Goal: Task Accomplishment & Management: Manage account settings

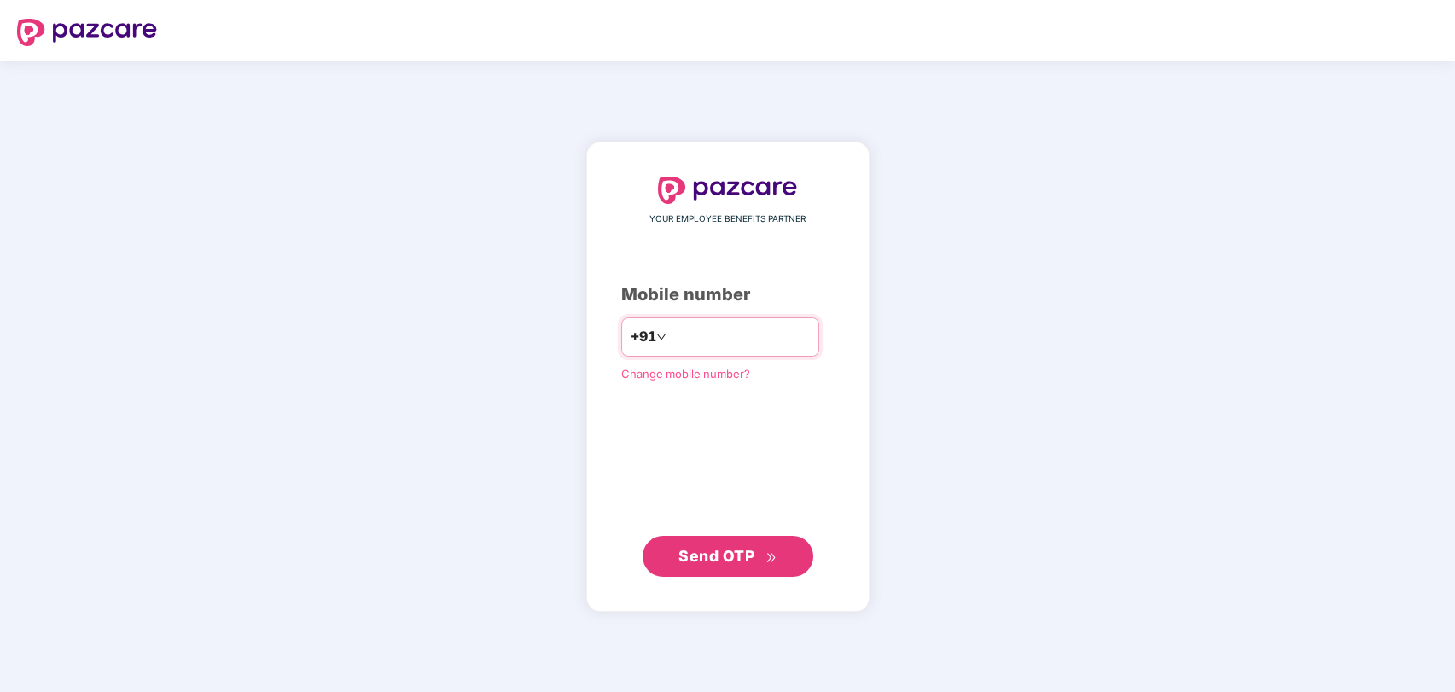
click at [707, 336] on input "number" at bounding box center [740, 336] width 140 height 27
click at [694, 555] on span "Send OTP" at bounding box center [716, 555] width 76 height 18
click at [709, 336] on input "number" at bounding box center [740, 336] width 140 height 27
type input "**********"
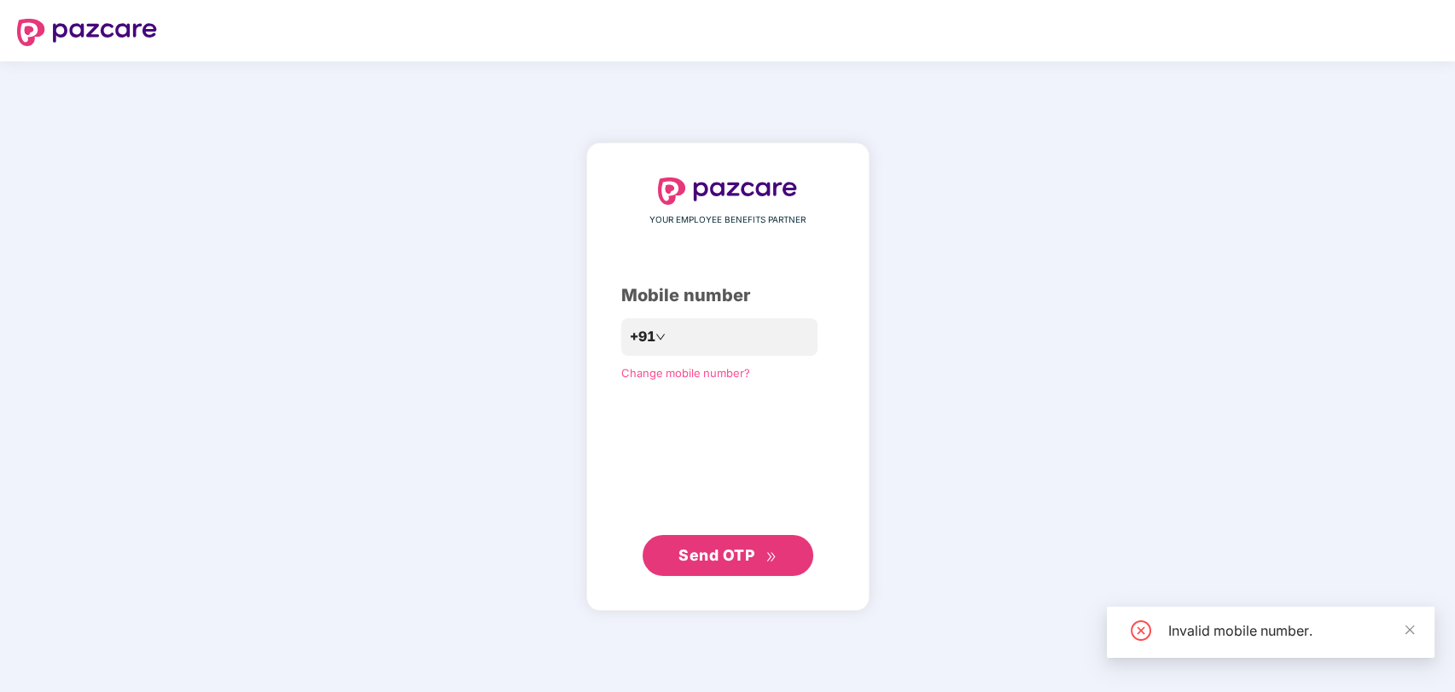
click at [697, 565] on span "Send OTP" at bounding box center [727, 556] width 98 height 24
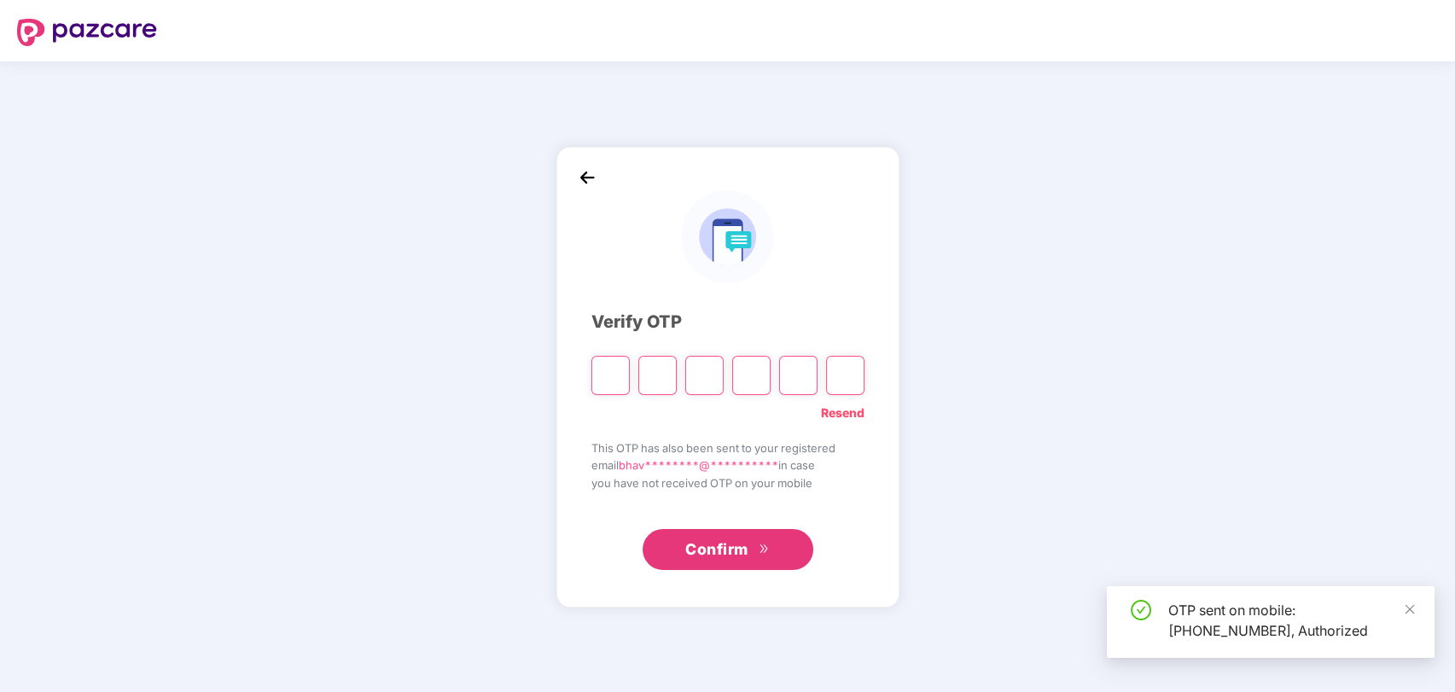
click at [616, 375] on input "Please enter verification code. Digit 1" at bounding box center [610, 375] width 38 height 39
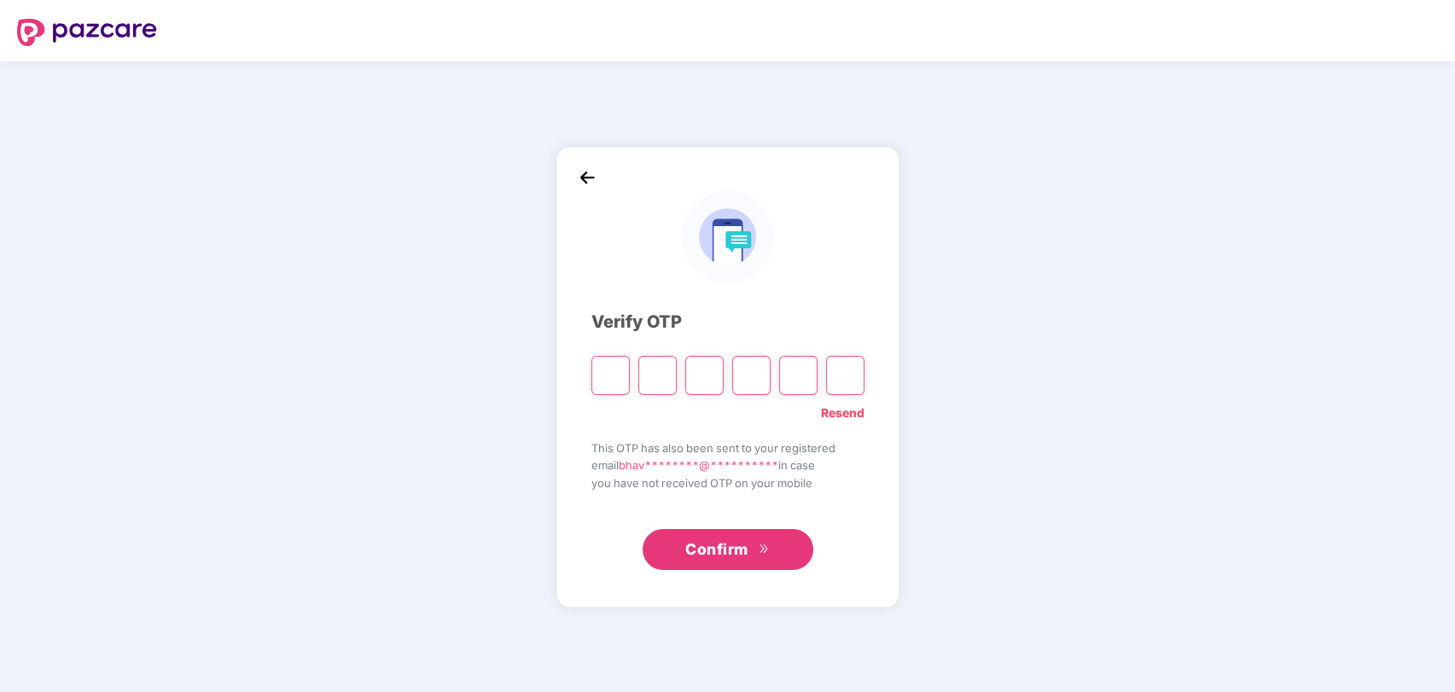
type input "*"
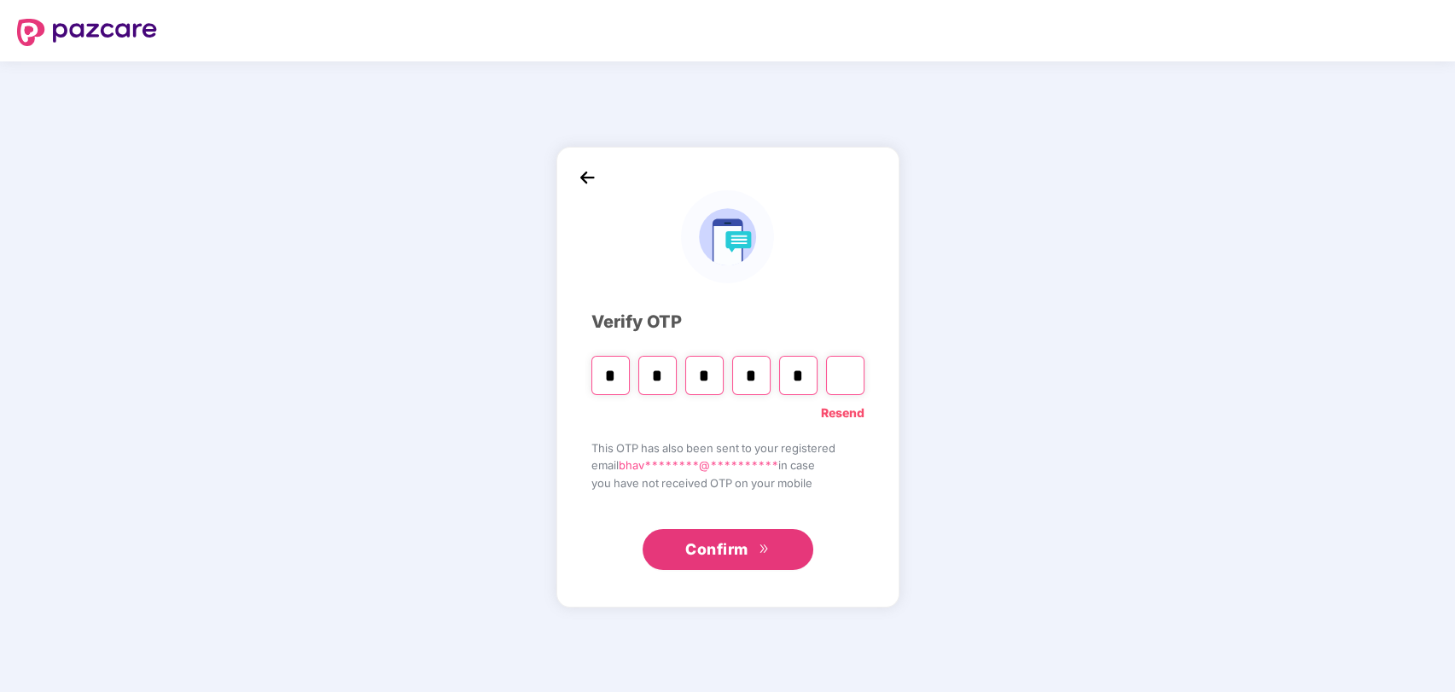
type input "*"
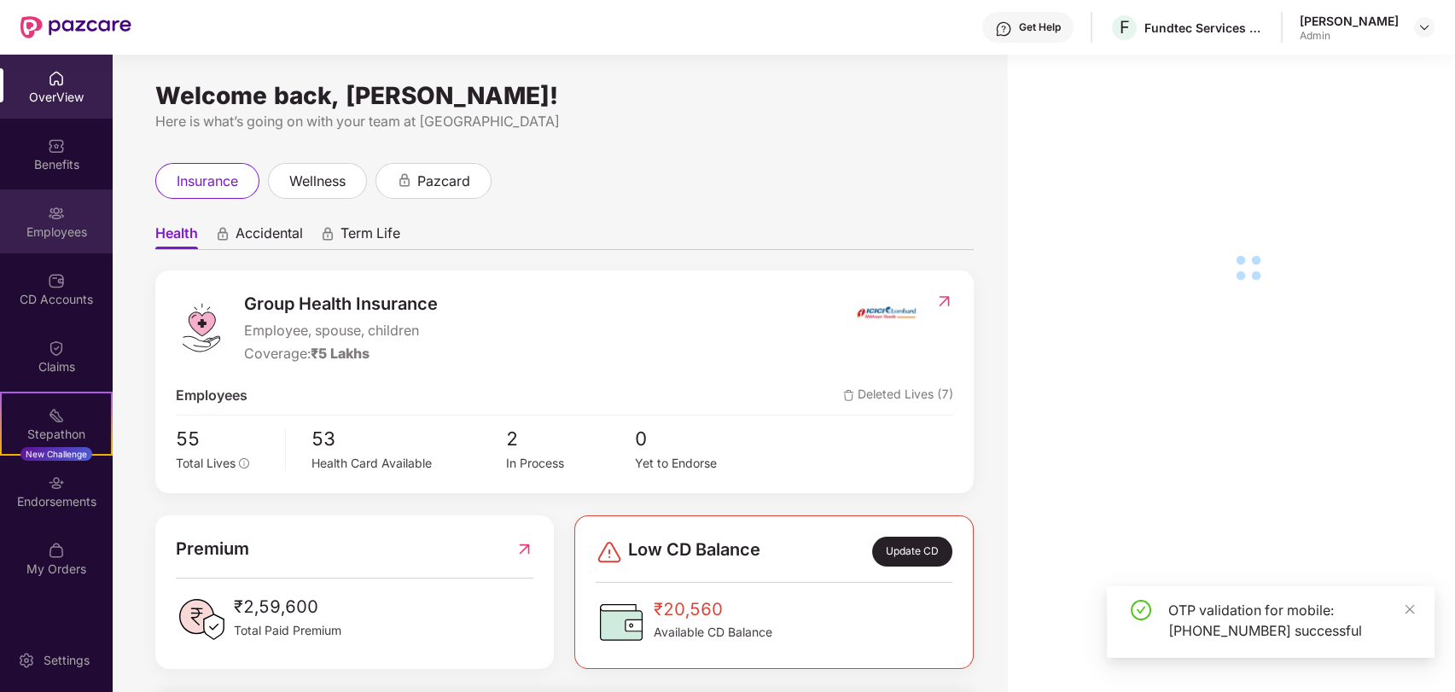
click at [54, 228] on div "Employees" at bounding box center [56, 232] width 113 height 17
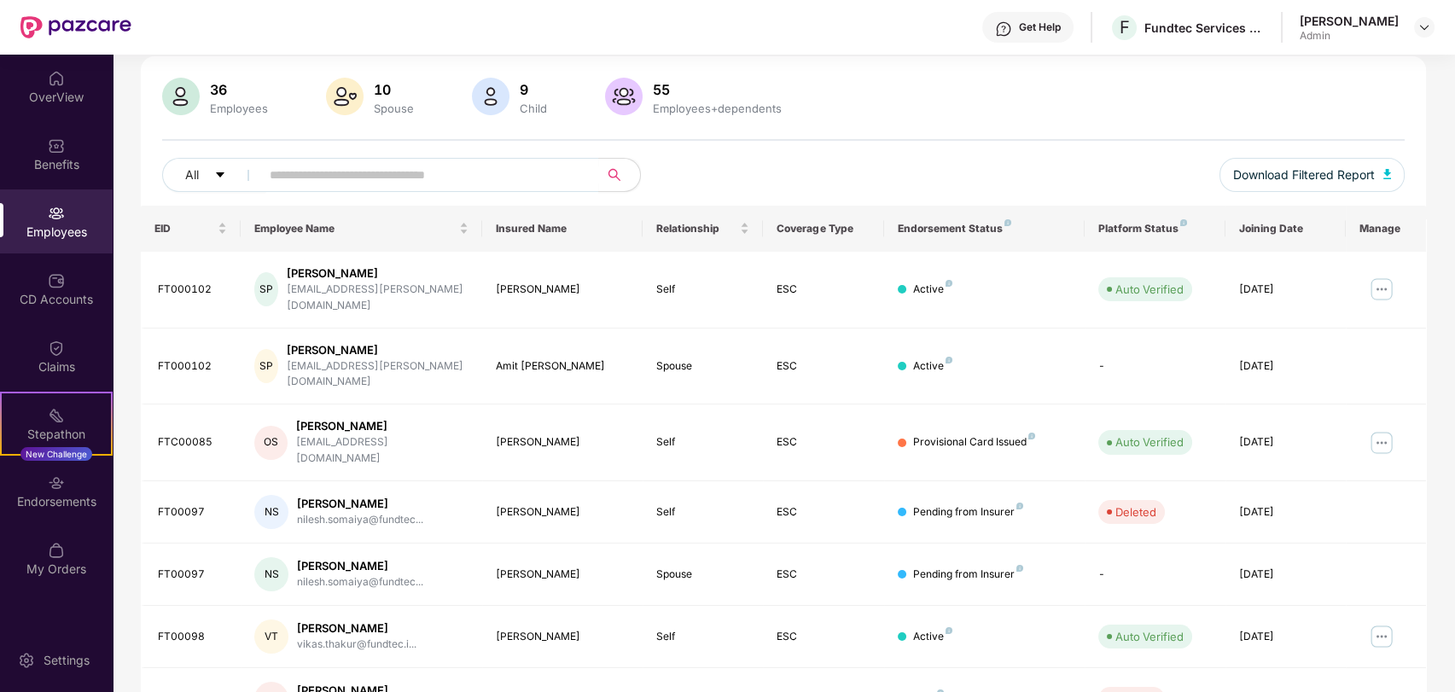
scroll to position [116, 0]
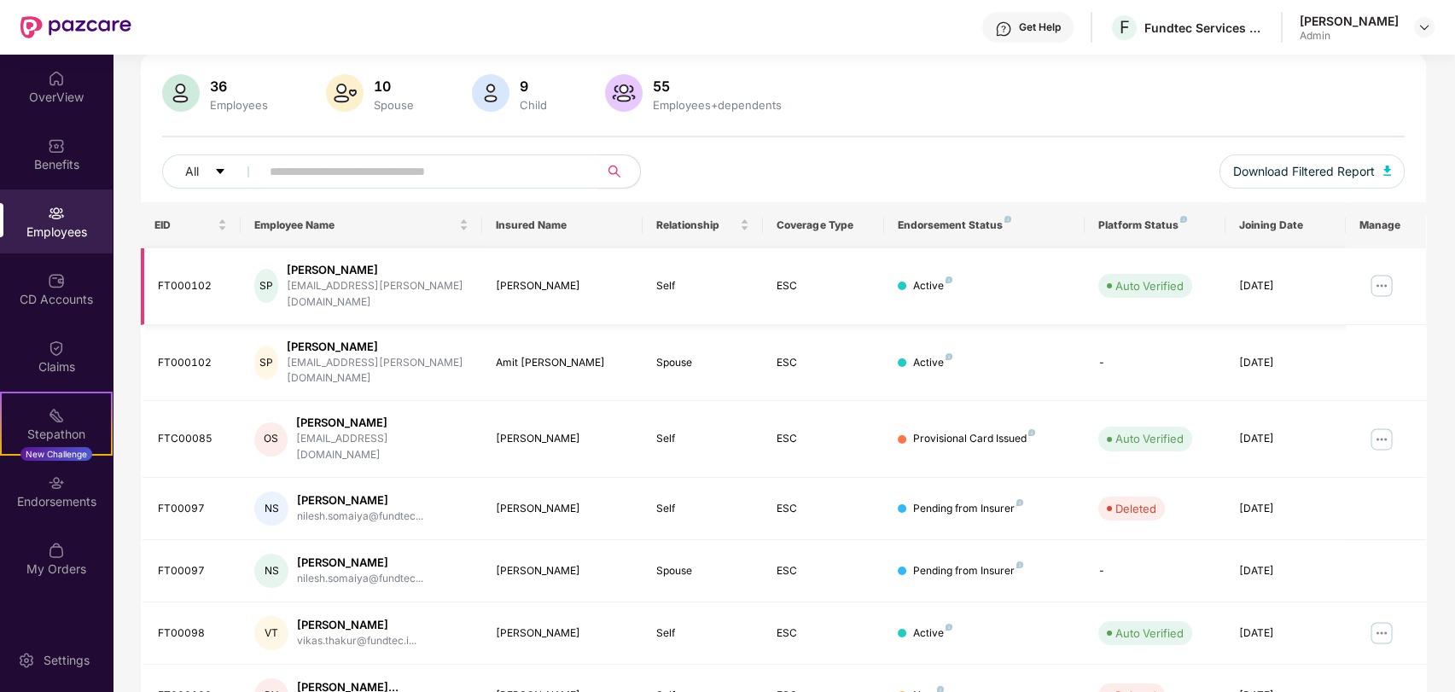
click at [1385, 272] on img at bounding box center [1381, 285] width 27 height 27
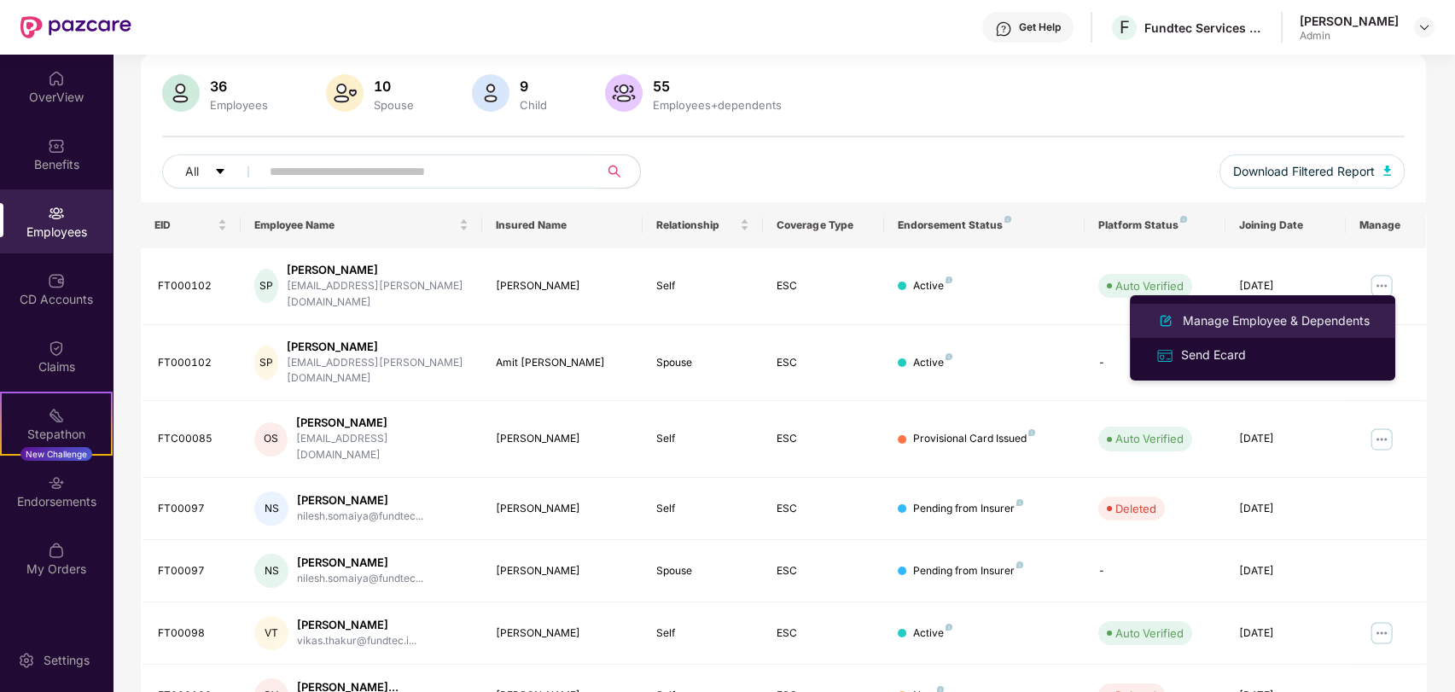
click at [1223, 312] on div "Manage Employee & Dependents" at bounding box center [1276, 320] width 194 height 19
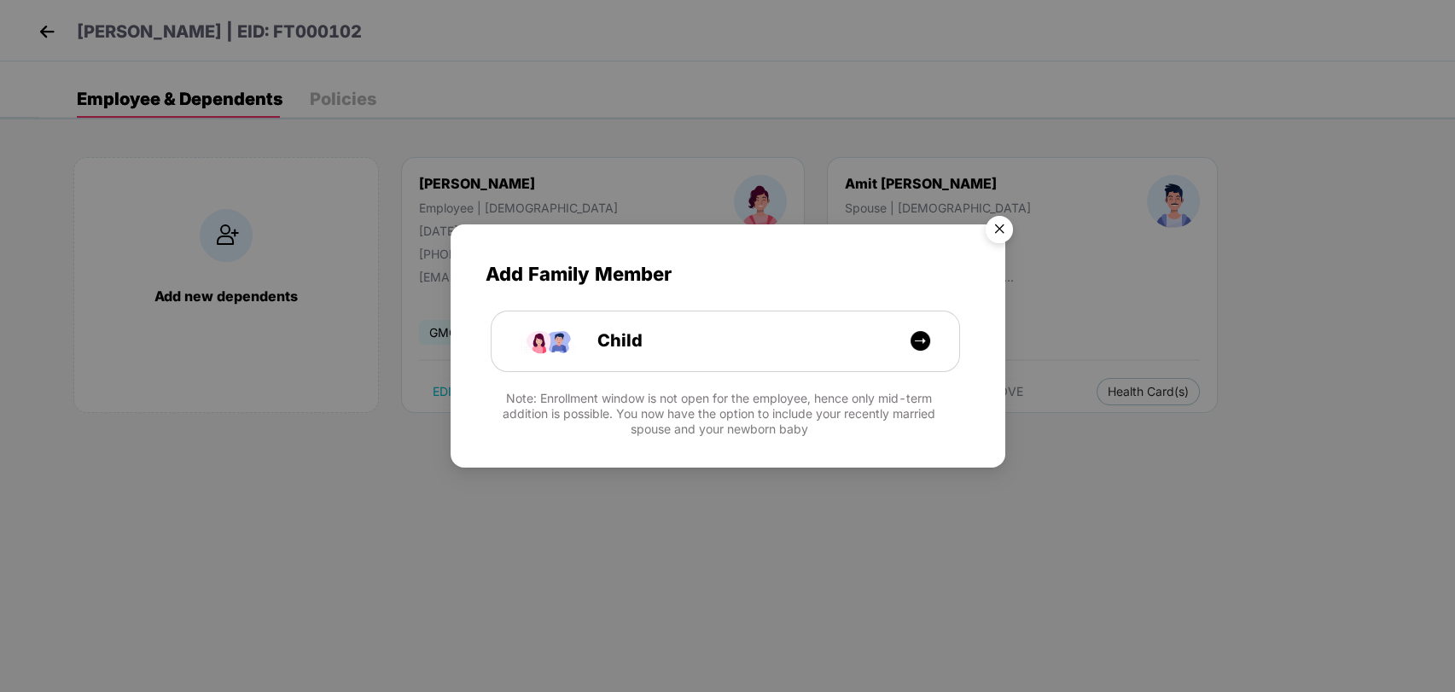
click at [990, 227] on img "Close" at bounding box center [999, 232] width 48 height 48
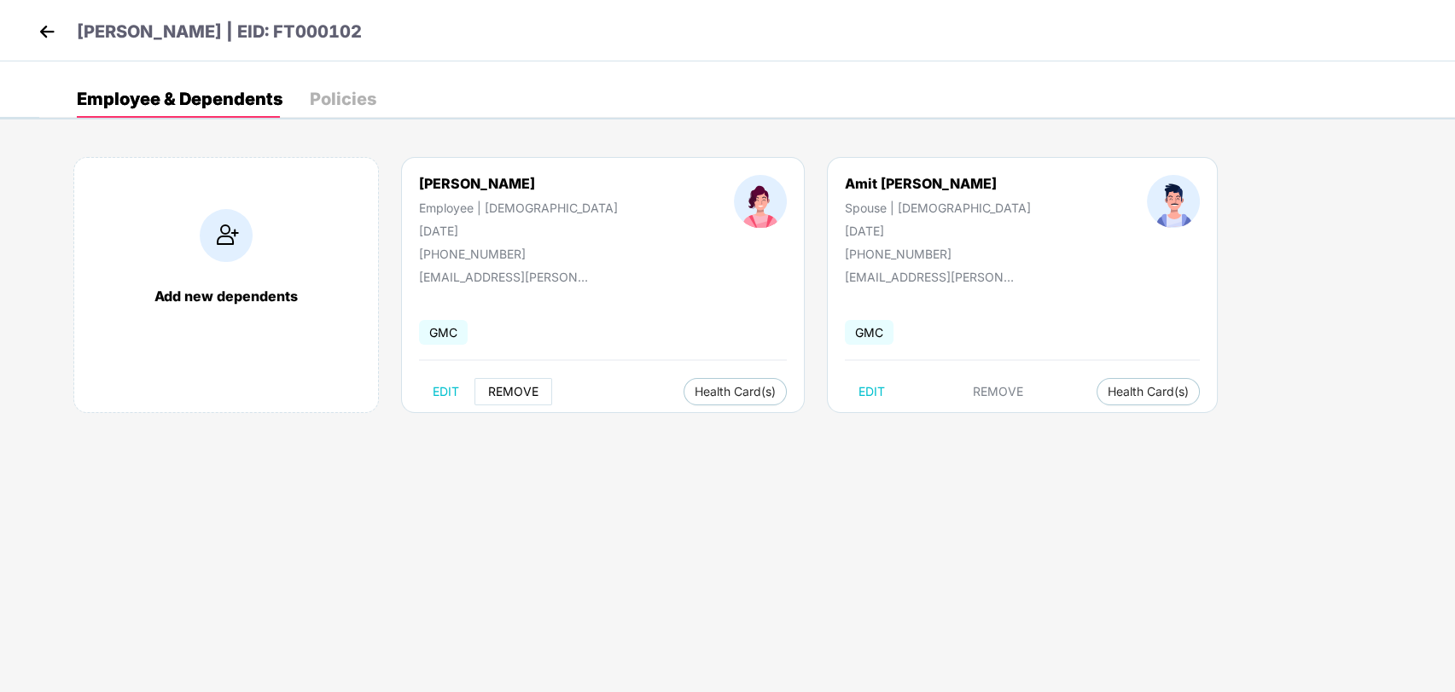
click at [514, 393] on span "REMOVE" at bounding box center [513, 392] width 50 height 14
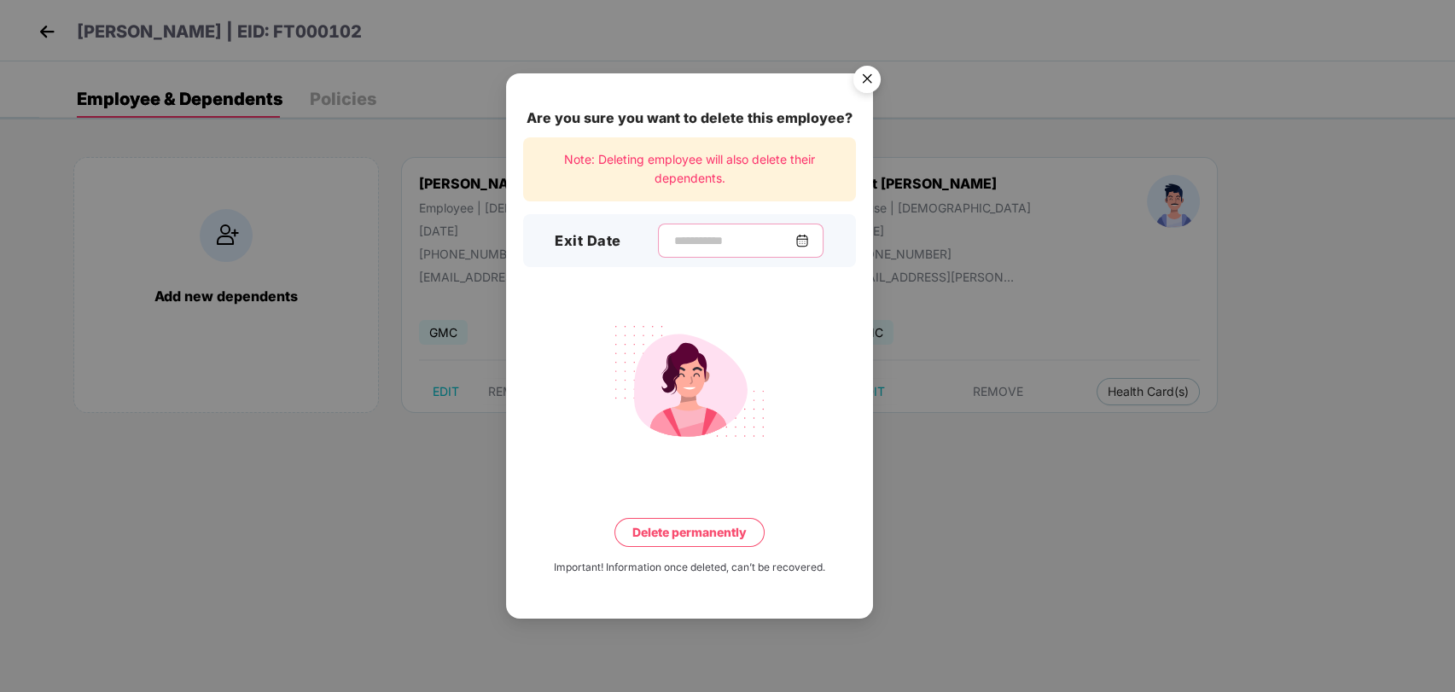
click at [684, 236] on input at bounding box center [733, 241] width 123 height 18
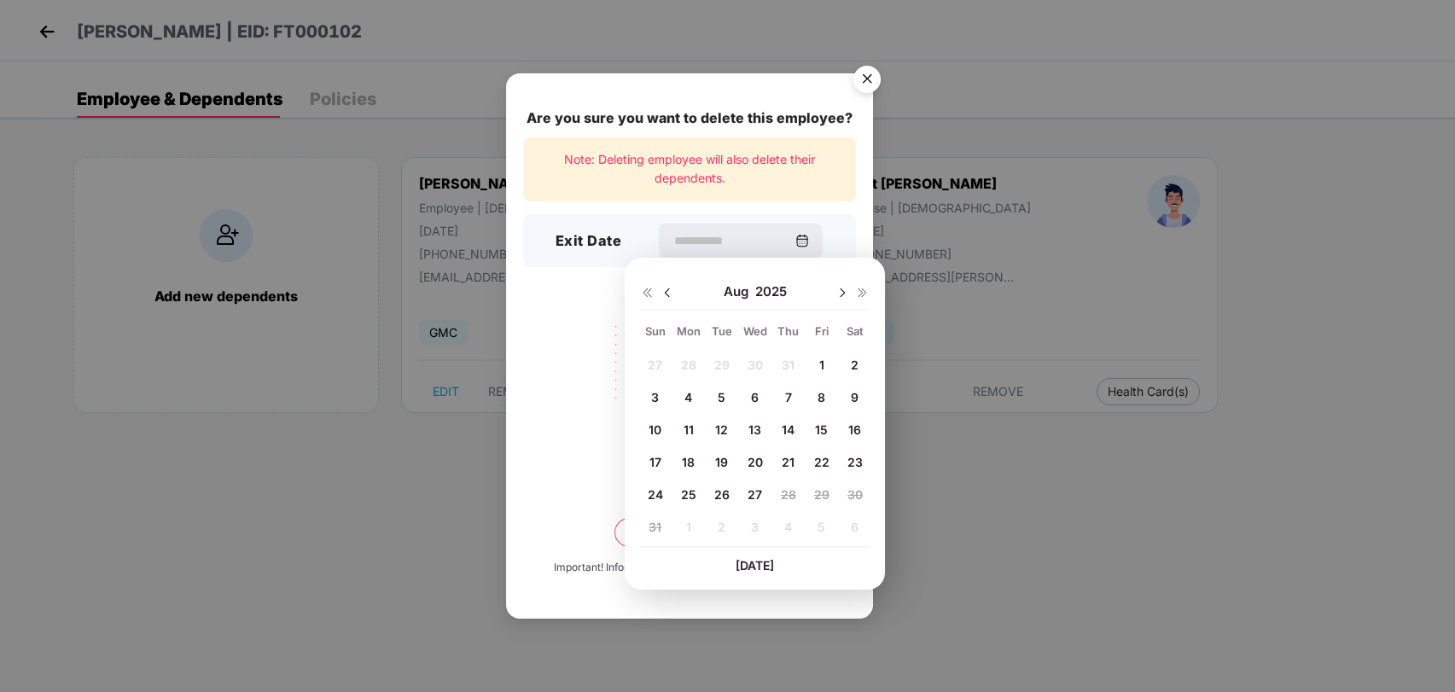
click at [716, 487] on span "26" at bounding box center [721, 494] width 15 height 15
type input "**********"
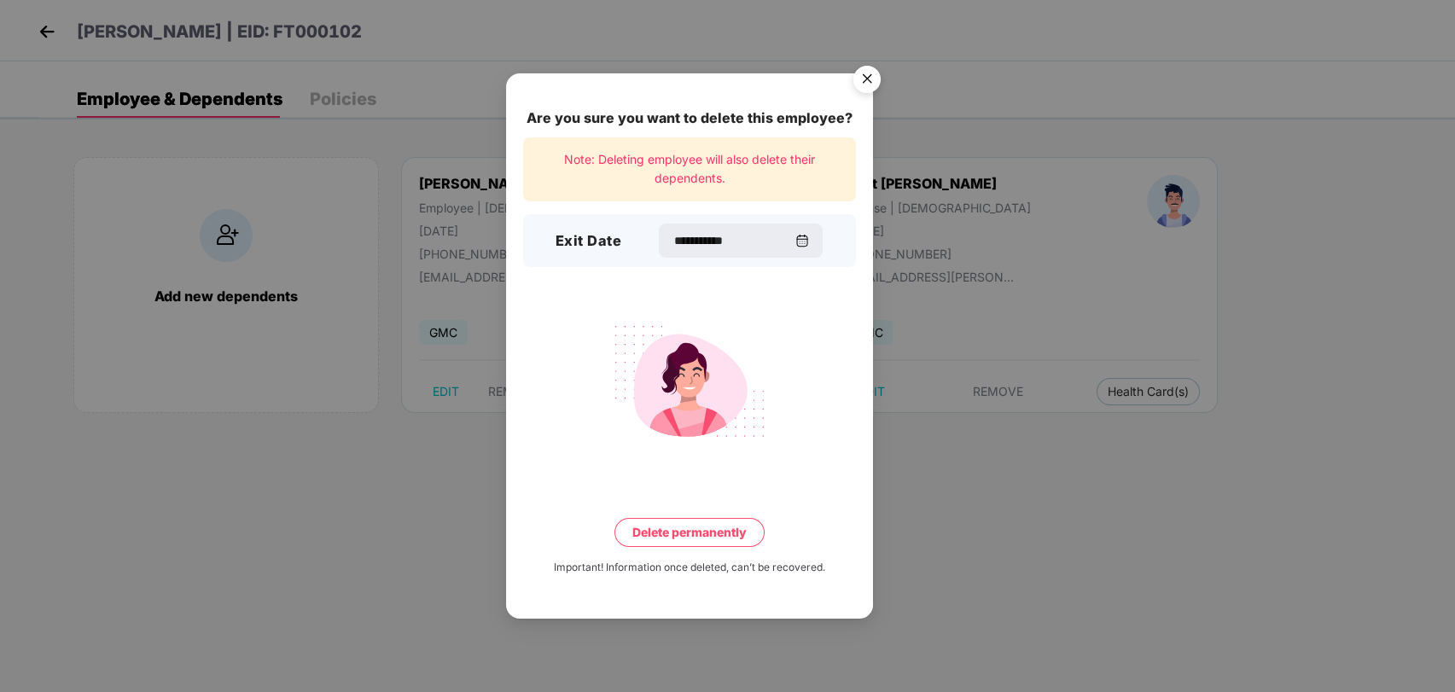
click at [657, 530] on button "Delete permanently" at bounding box center [689, 532] width 150 height 29
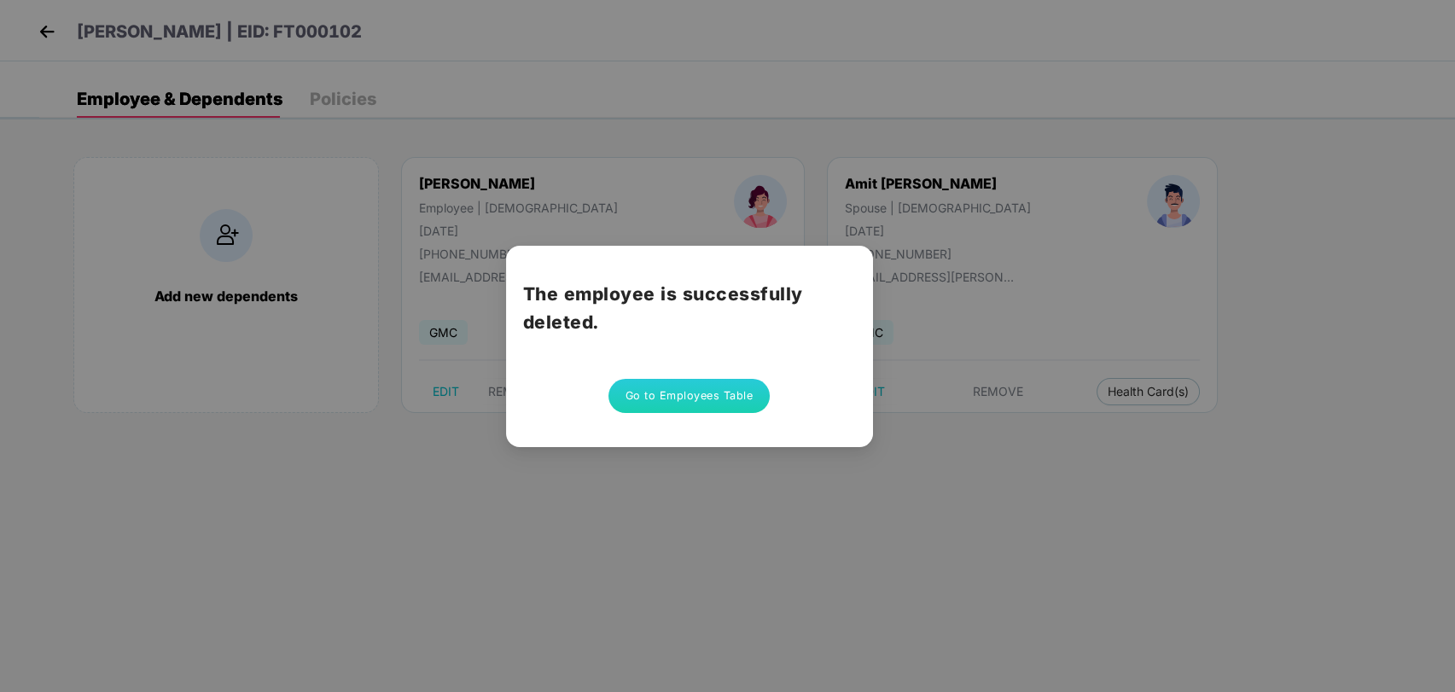
click at [707, 391] on button "Go to Employees Table" at bounding box center [689, 396] width 162 height 34
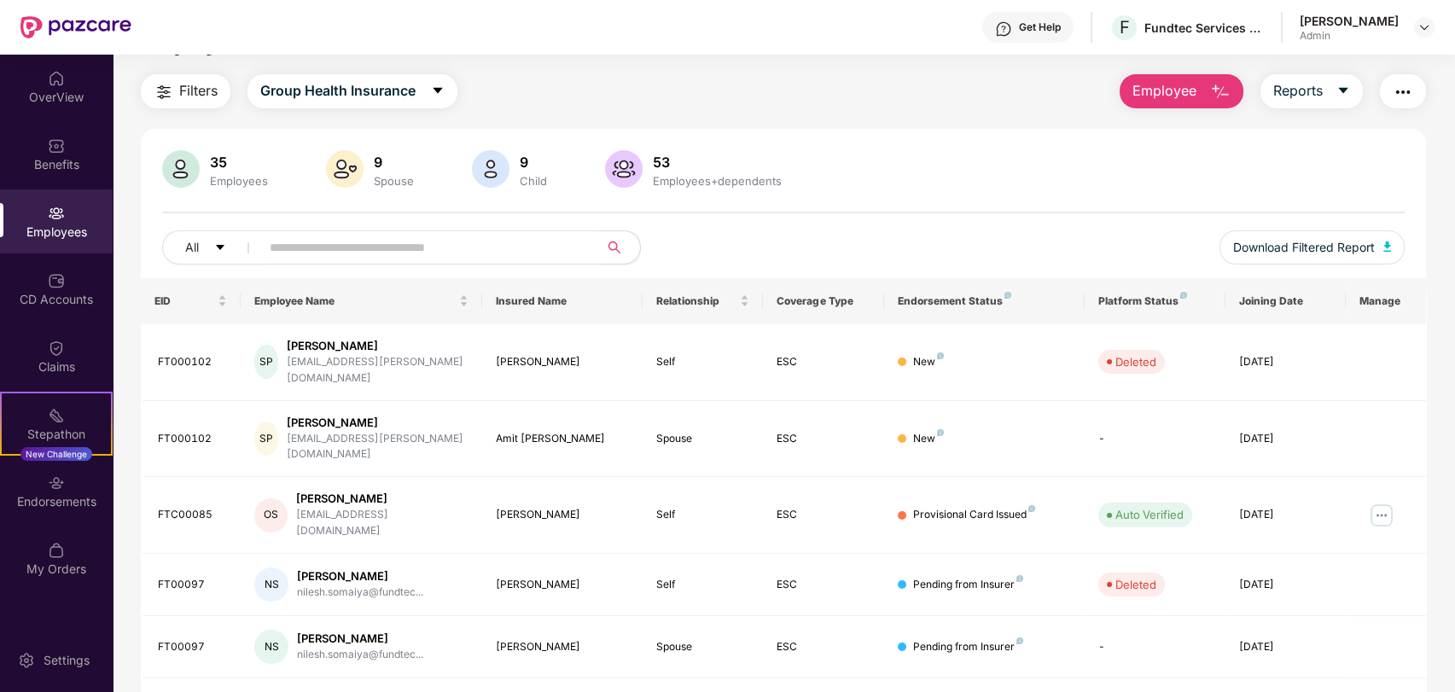
scroll to position [0, 0]
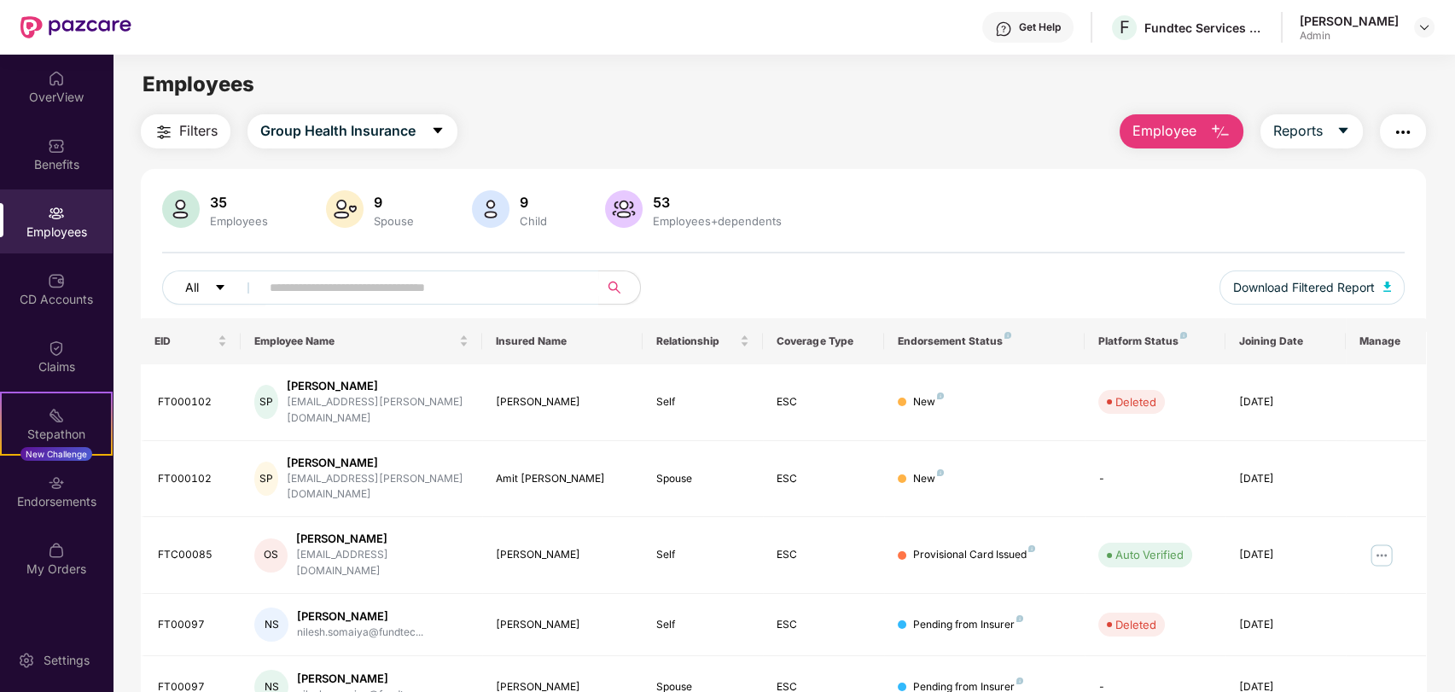
click at [223, 289] on icon "caret-down" at bounding box center [220, 288] width 12 height 12
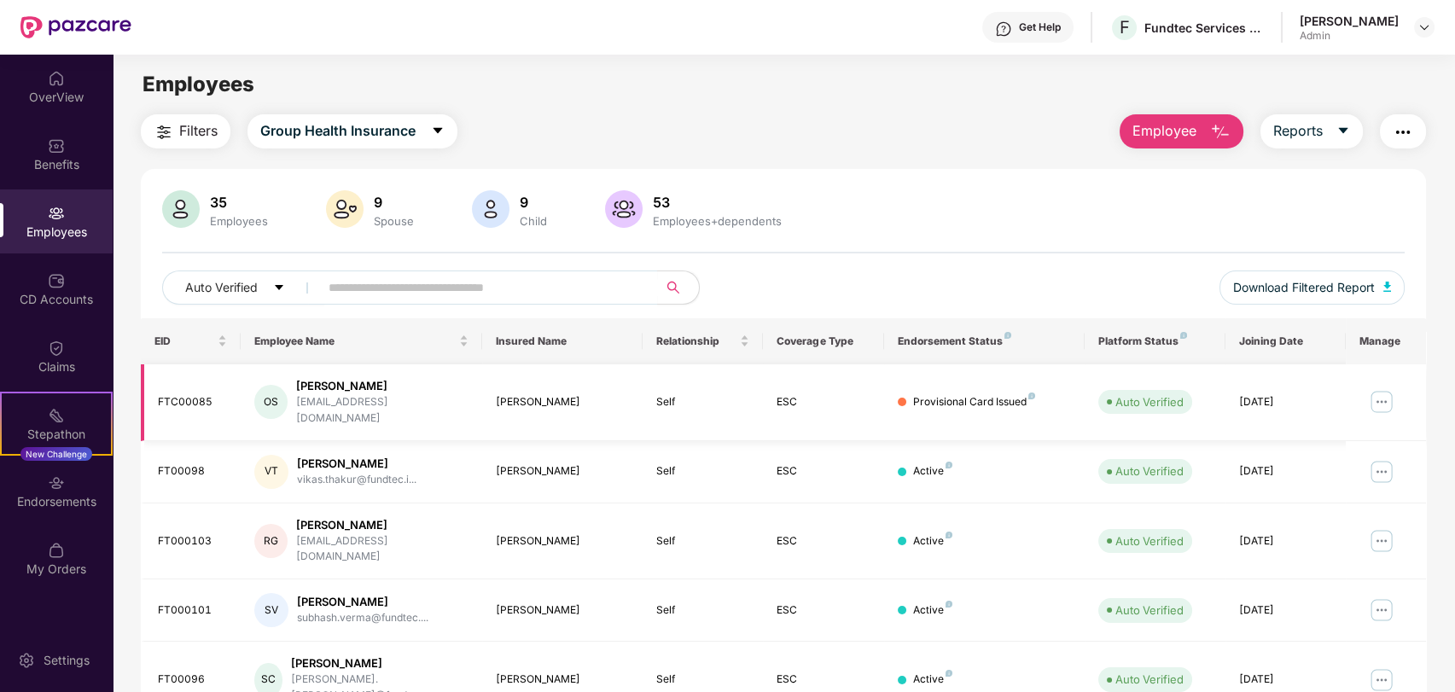
scroll to position [355, 0]
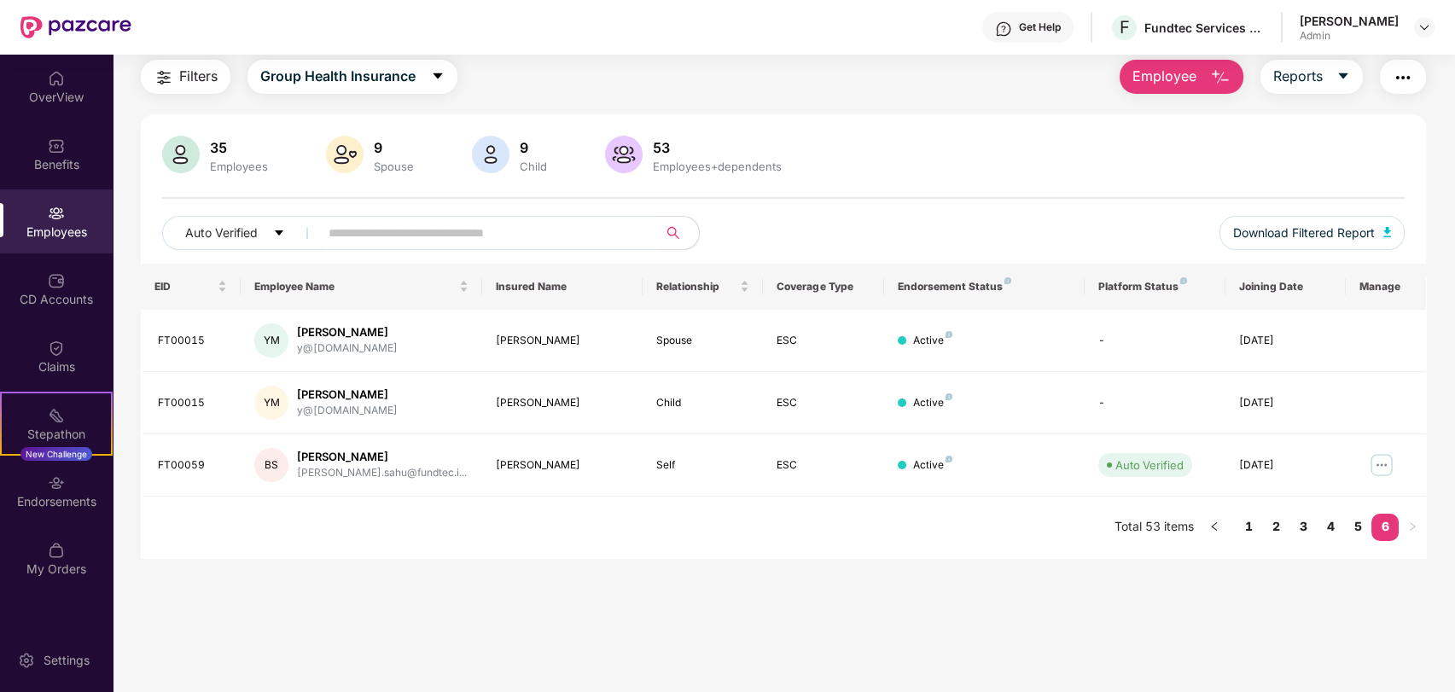
scroll to position [55, 0]
click at [1381, 459] on img at bounding box center [1381, 464] width 27 height 27
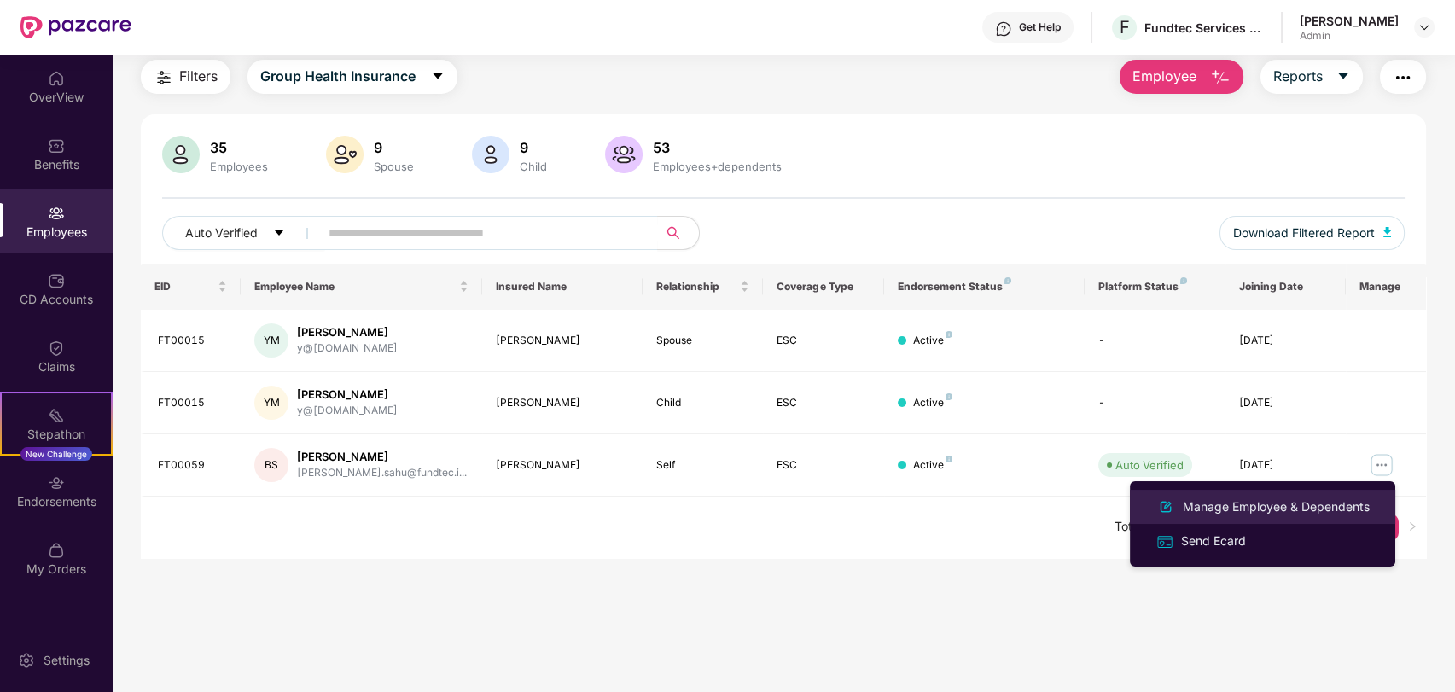
click at [1209, 498] on div "Manage Employee & Dependents" at bounding box center [1276, 507] width 194 height 19
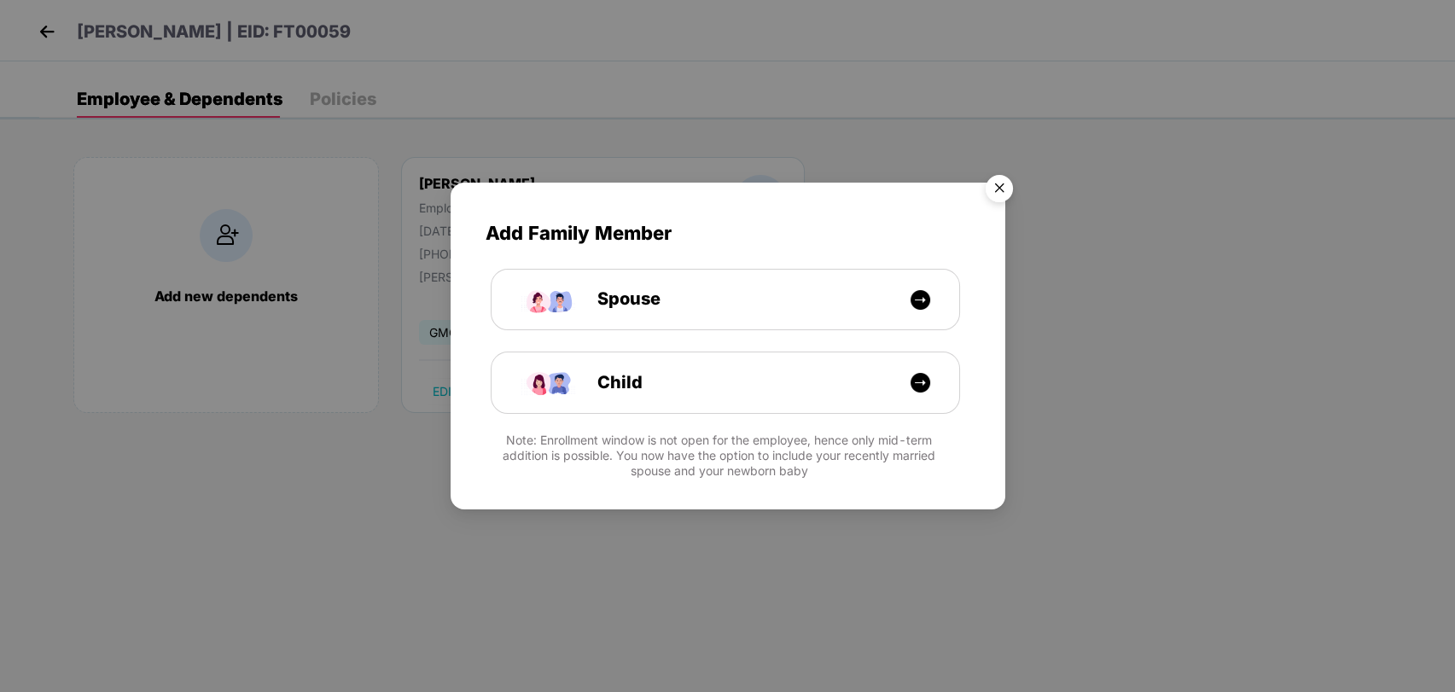
click at [997, 189] on img "Close" at bounding box center [999, 191] width 48 height 48
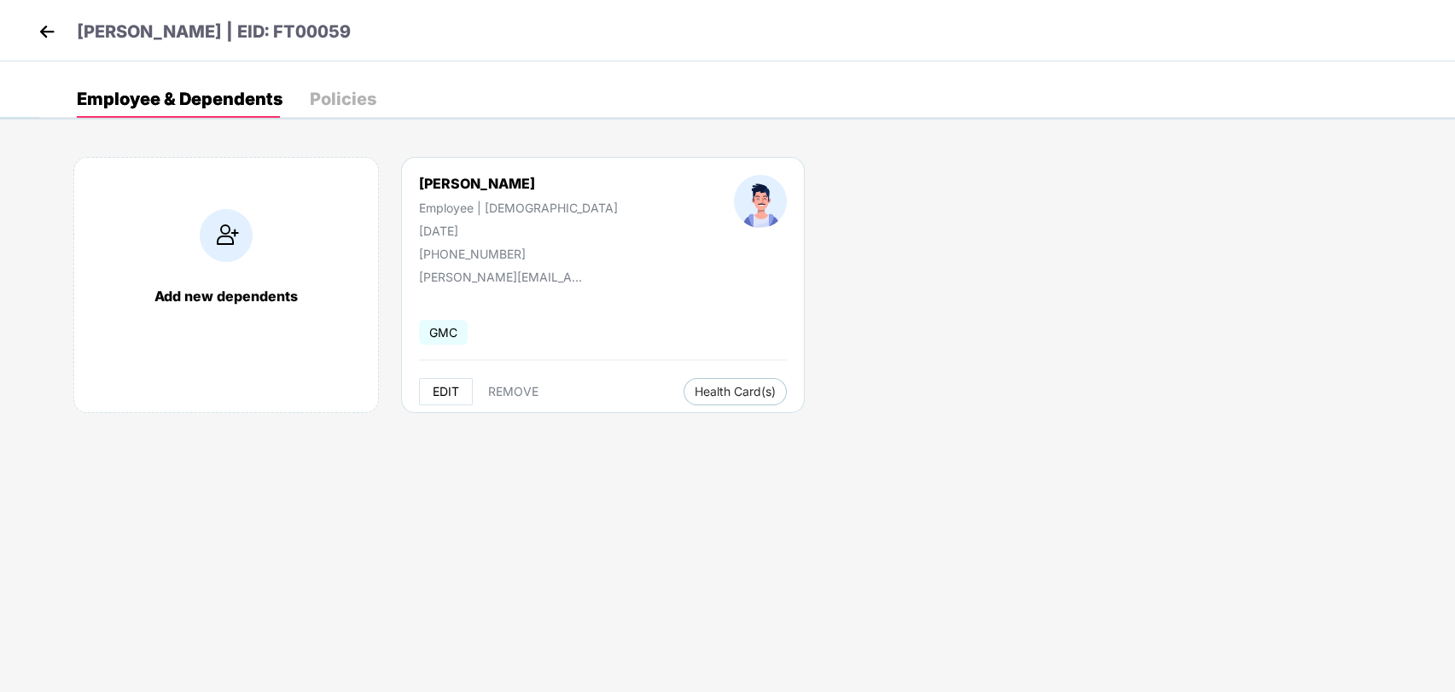
click at [444, 390] on span "EDIT" at bounding box center [446, 392] width 26 height 14
select select "****"
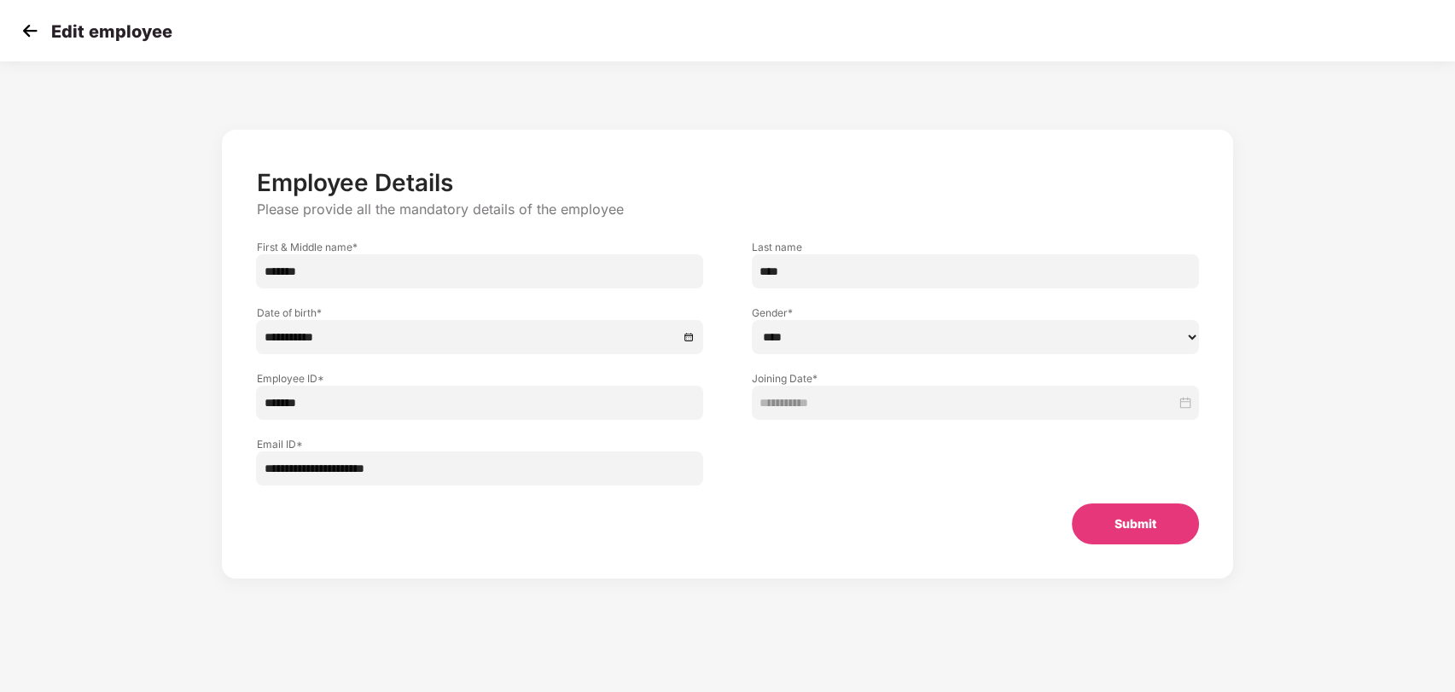
click at [764, 277] on input "****" at bounding box center [975, 271] width 447 height 34
type input "*****"
click at [834, 195] on p "Employee Details" at bounding box center [727, 182] width 942 height 29
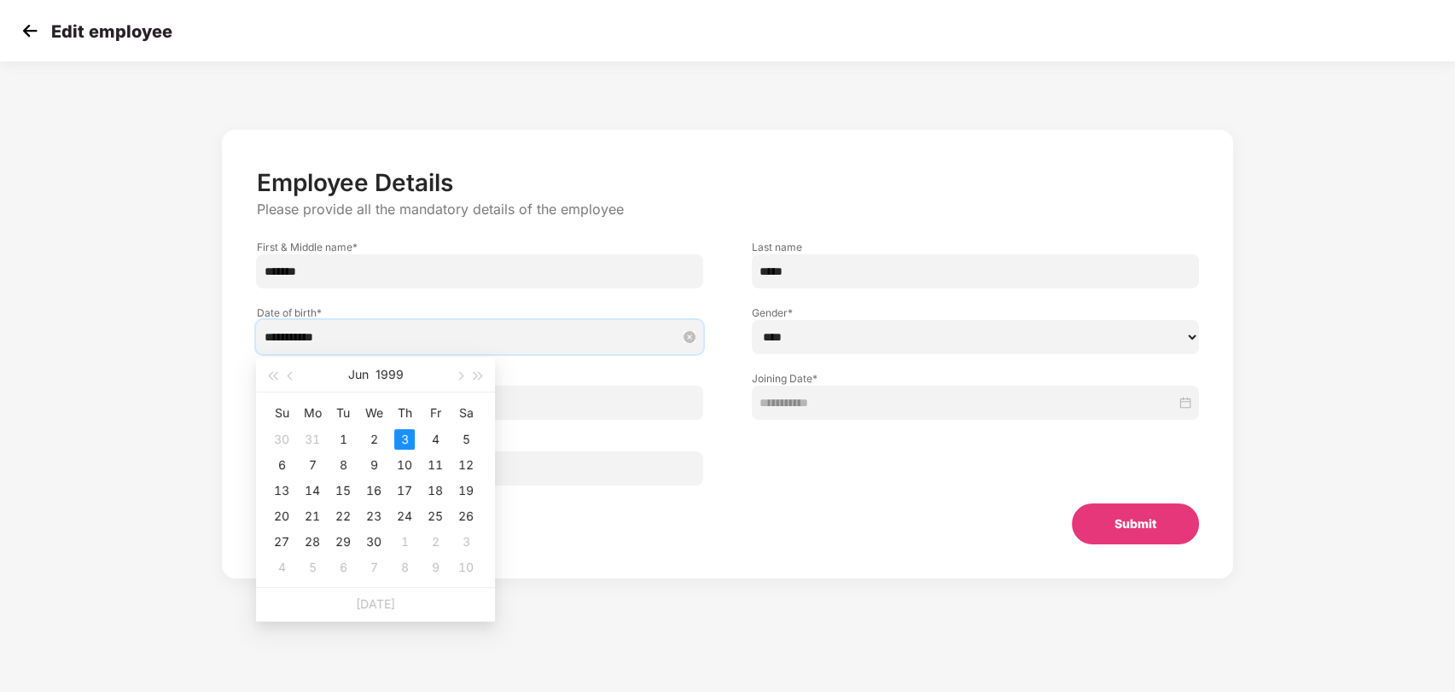
click at [344, 333] on input "**********" at bounding box center [471, 337] width 415 height 19
click at [398, 370] on button "1999" at bounding box center [389, 375] width 28 height 34
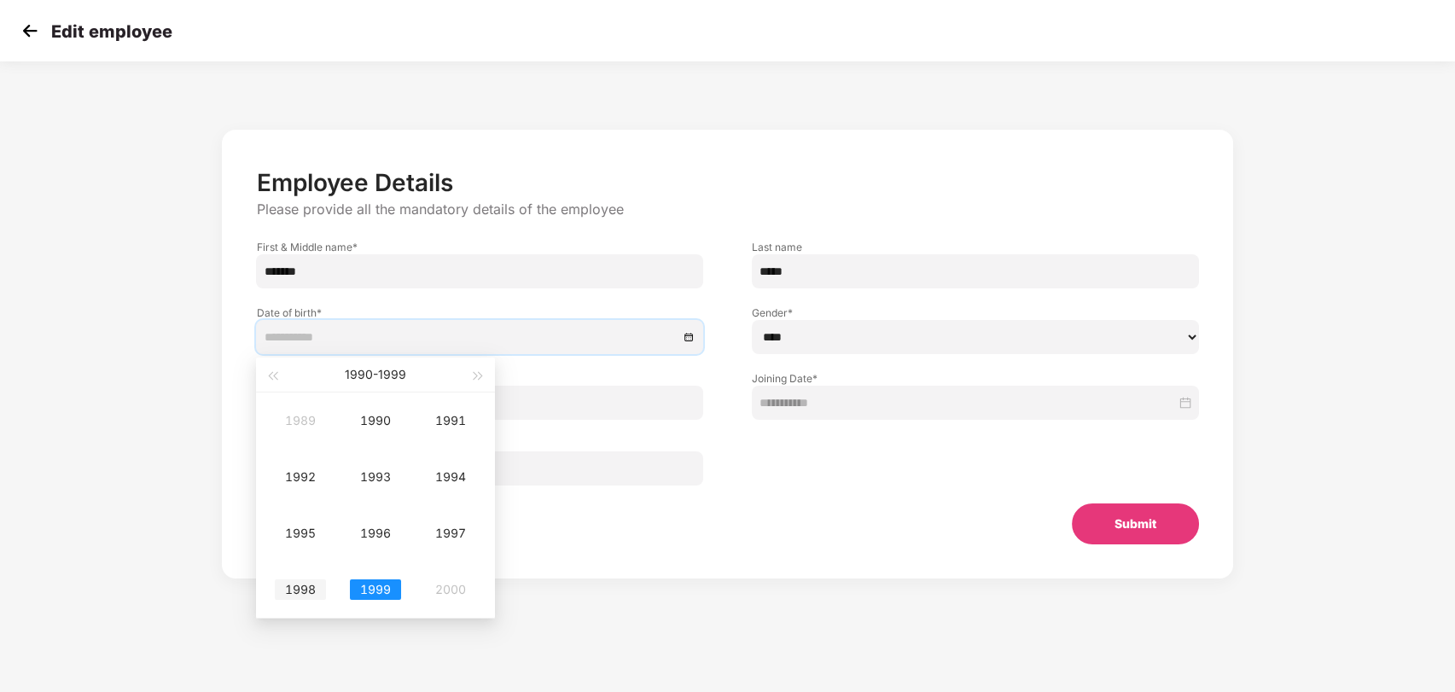
click at [307, 587] on div "1998" at bounding box center [300, 589] width 51 height 20
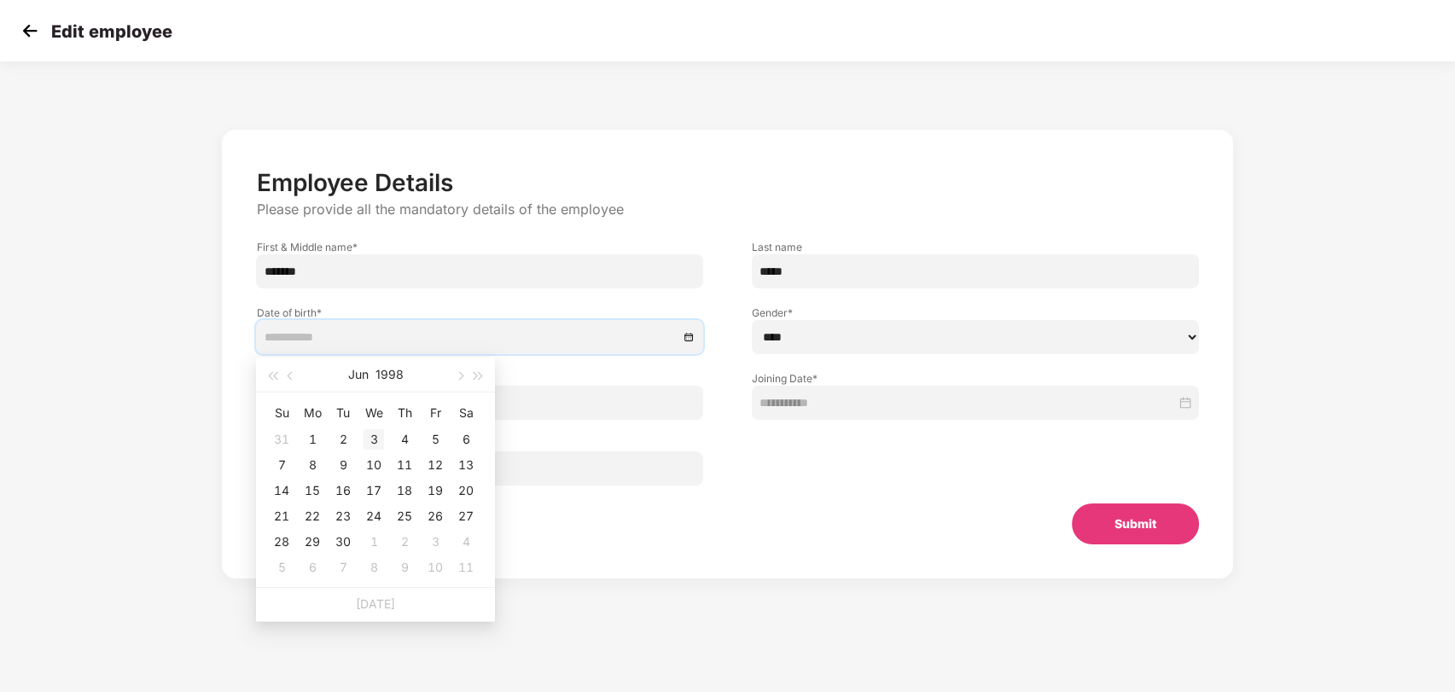
type input "**********"
click at [364, 437] on div "3" at bounding box center [374, 439] width 20 height 20
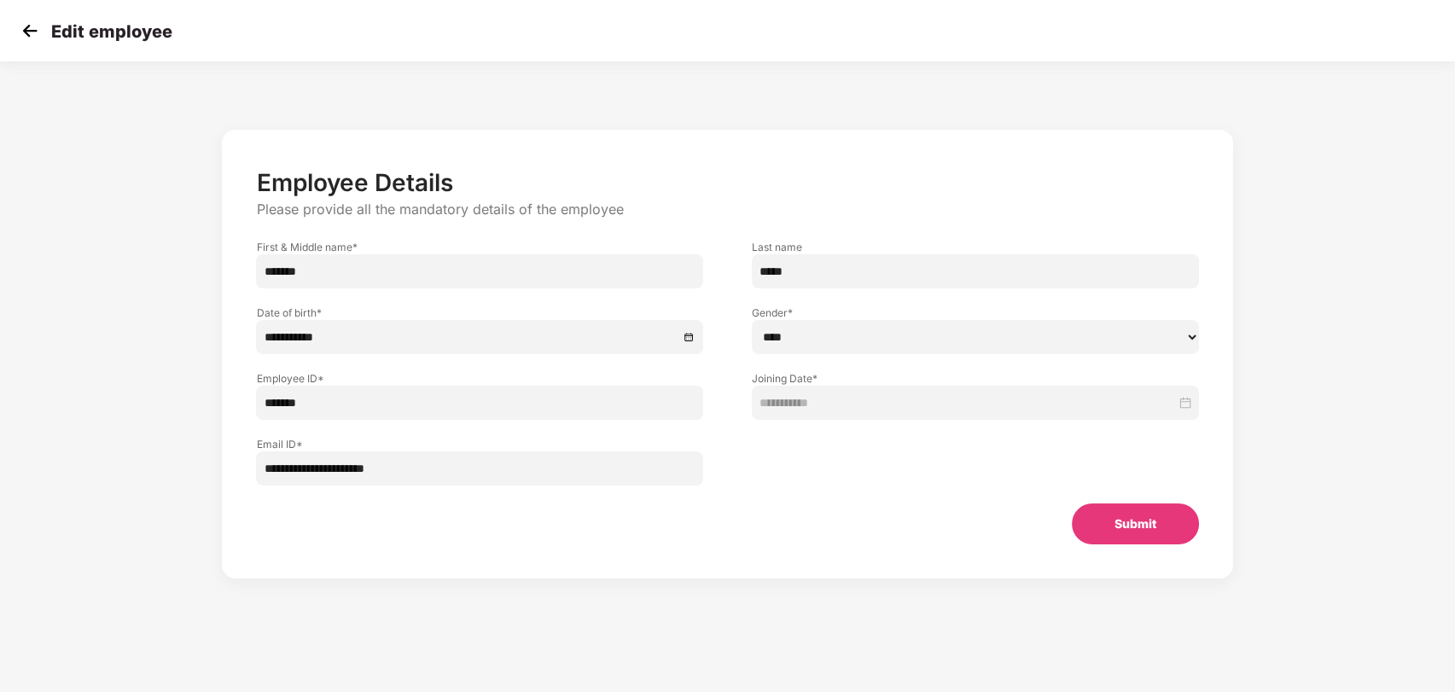
click at [146, 378] on div "**********" at bounding box center [727, 371] width 1213 height 500
click at [1133, 527] on button "Submit" at bounding box center [1135, 524] width 127 height 41
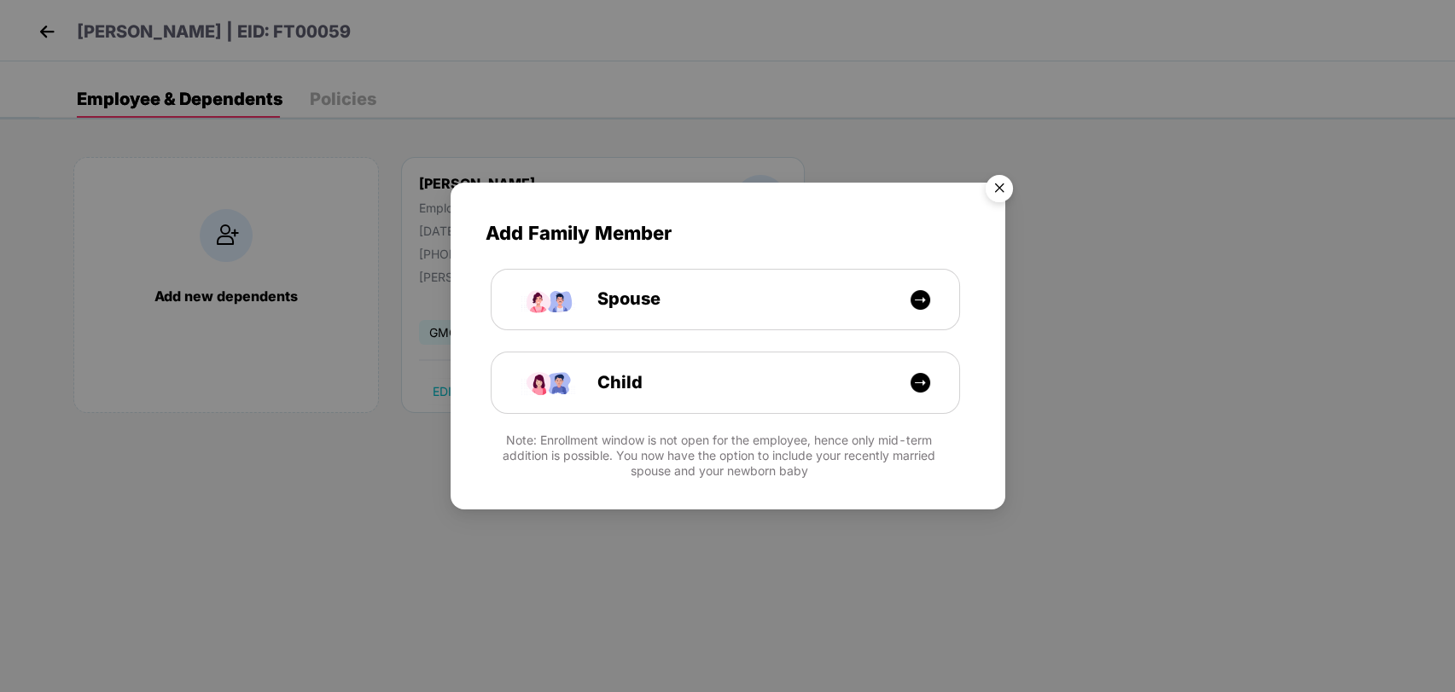
click at [1004, 187] on img "Close" at bounding box center [999, 191] width 48 height 48
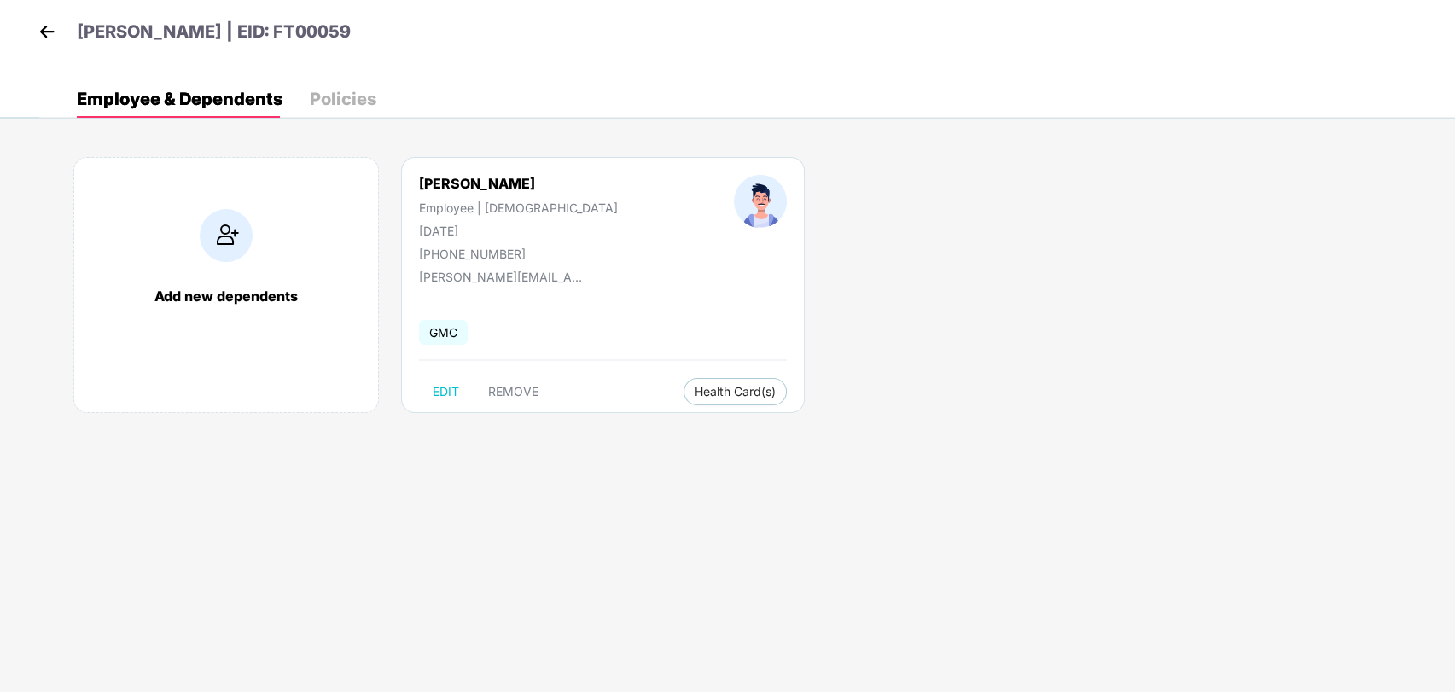
click at [125, 41] on p "[PERSON_NAME] | EID: FT00059" at bounding box center [214, 32] width 274 height 26
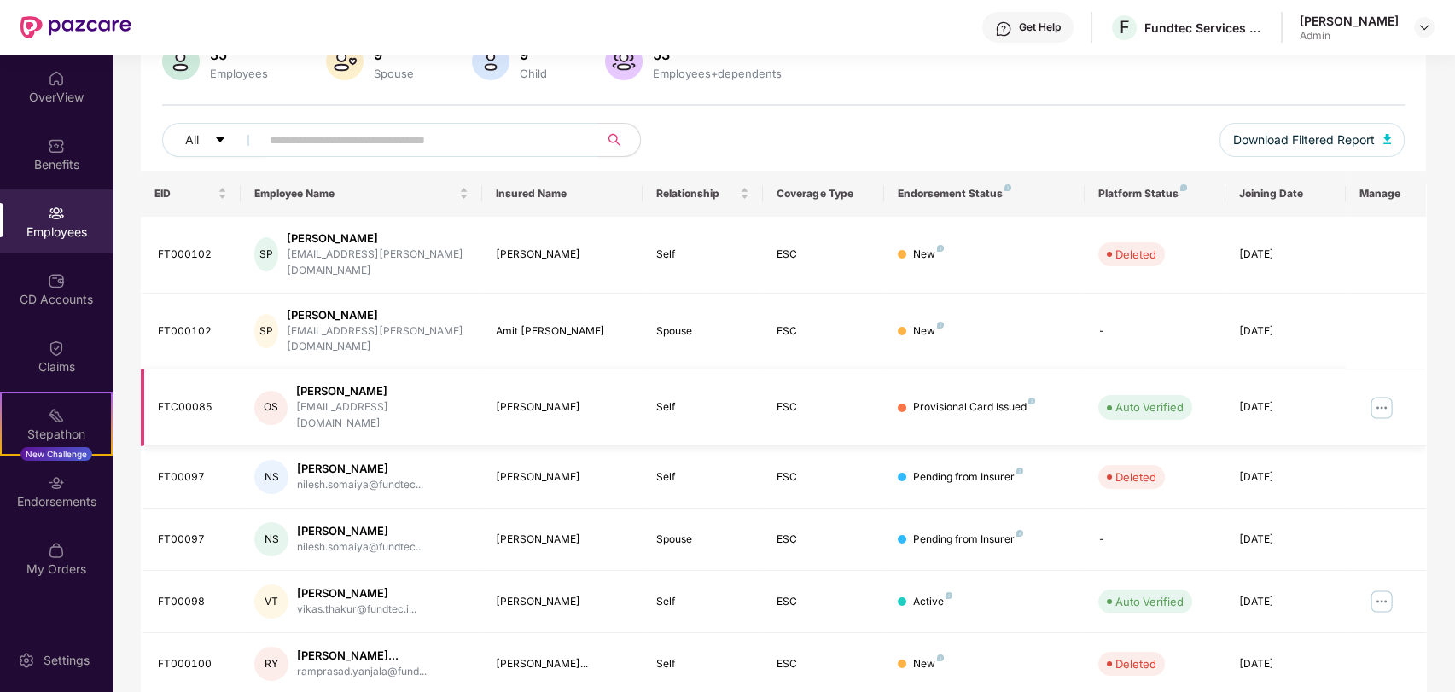
scroll to position [0, 0]
